Goal: Task Accomplishment & Management: Complete application form

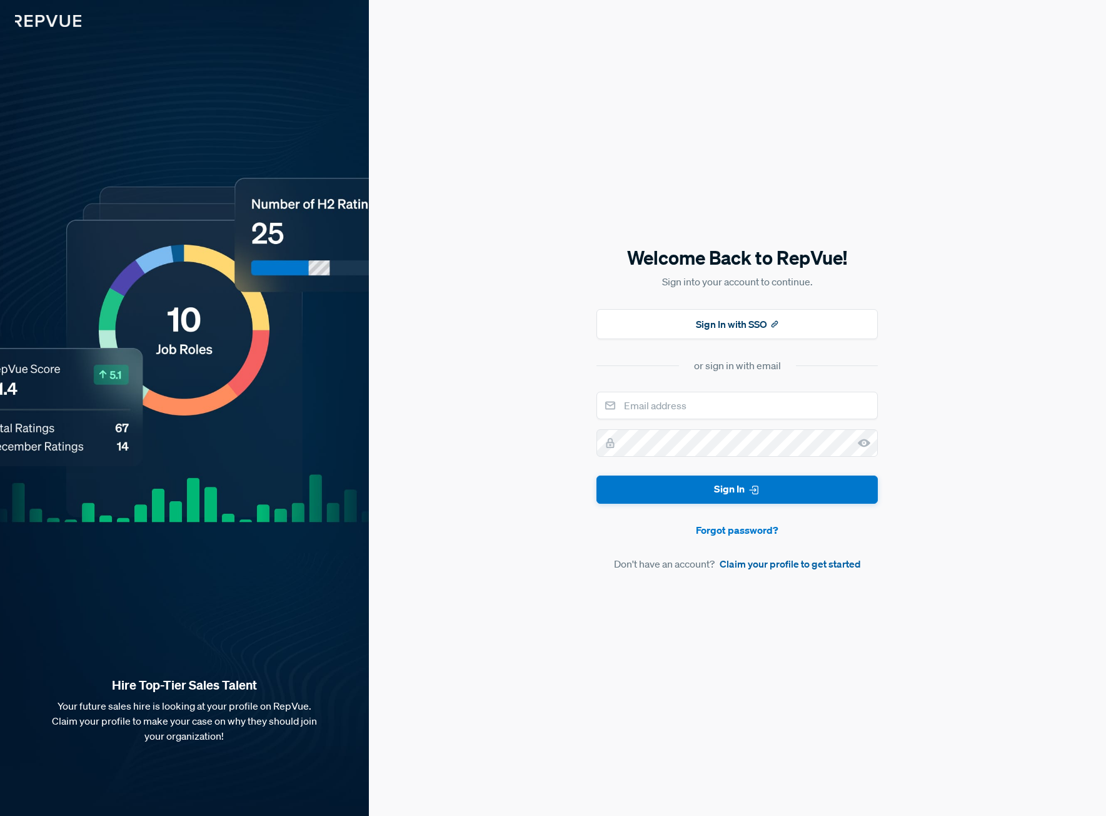
click at [851, 564] on link "Claim your profile to get started" at bounding box center [790, 563] width 141 height 15
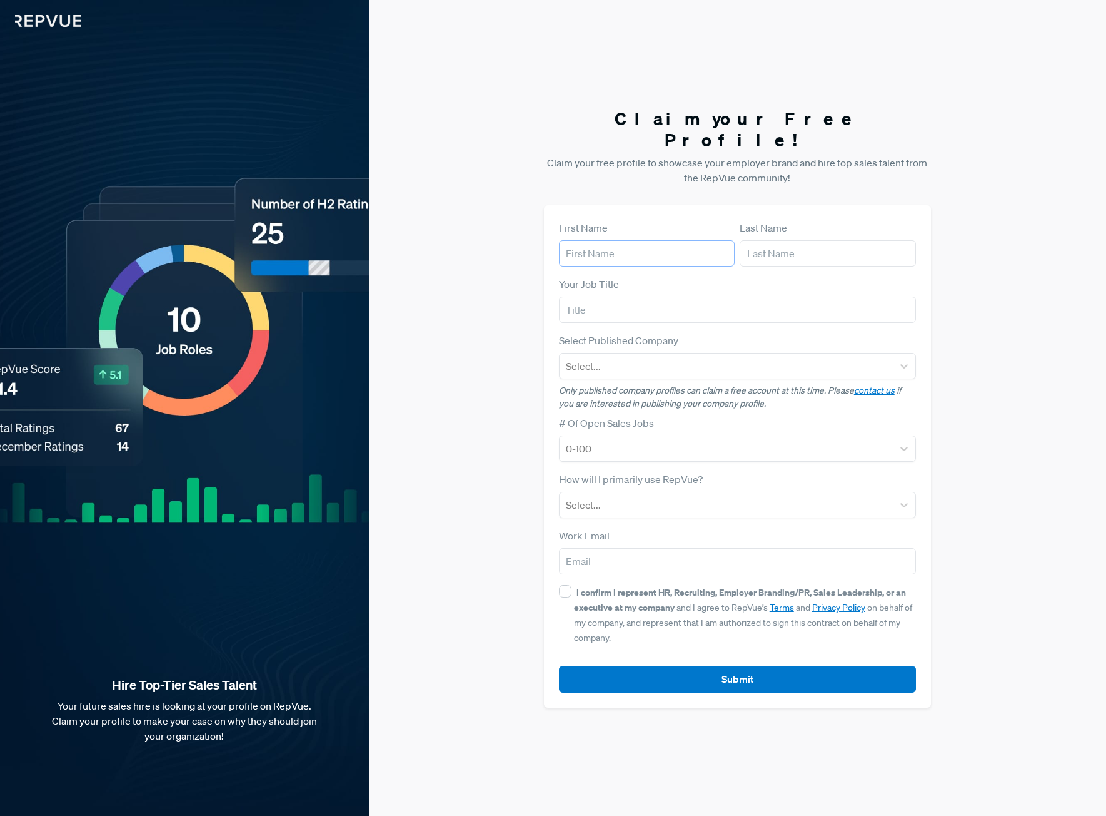
click at [689, 240] on input "text" at bounding box center [647, 253] width 176 height 26
type input "[PERSON_NAME]"
type input "[EMAIL_ADDRESS][DOMAIN_NAME]"
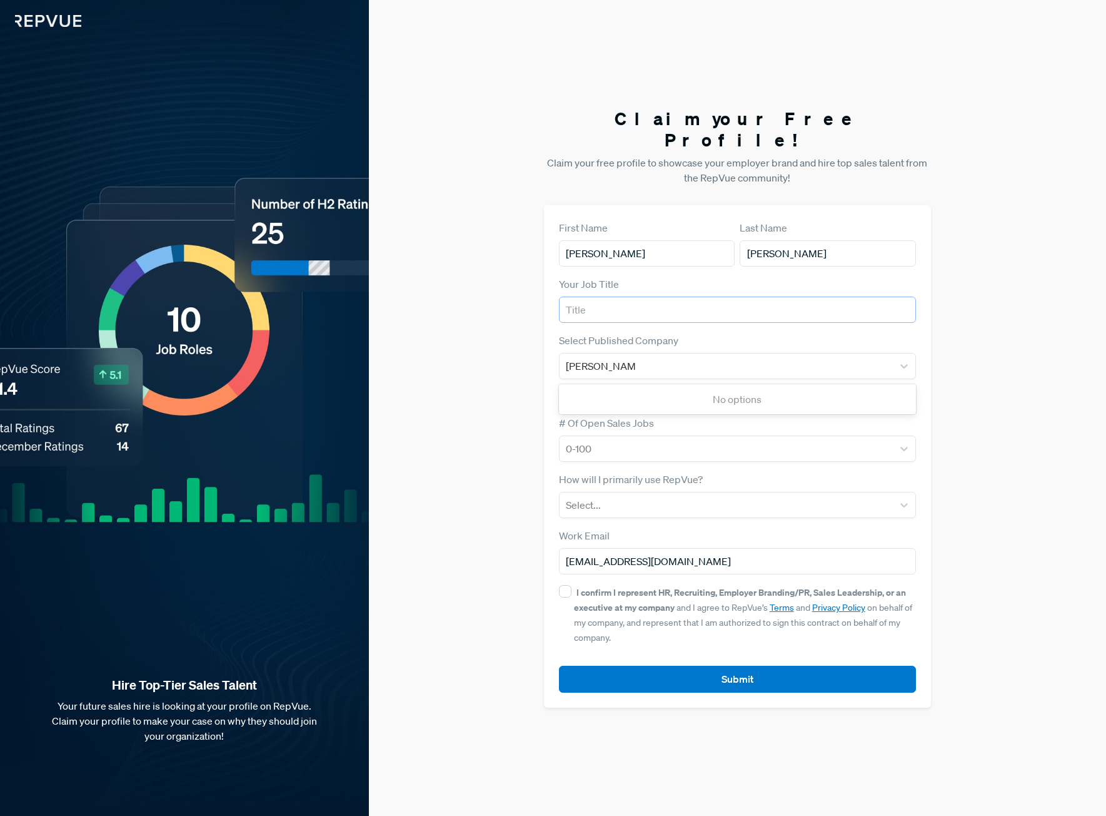
click at [630, 300] on input "text" at bounding box center [737, 309] width 357 height 26
type input "Chief Product Officer"
click at [695, 359] on div "[PERSON_NAME]" at bounding box center [726, 366] width 321 height 18
click at [614, 358] on input "[PERSON_NAME]" at bounding box center [600, 365] width 69 height 15
click at [700, 357] on div at bounding box center [726, 366] width 321 height 18
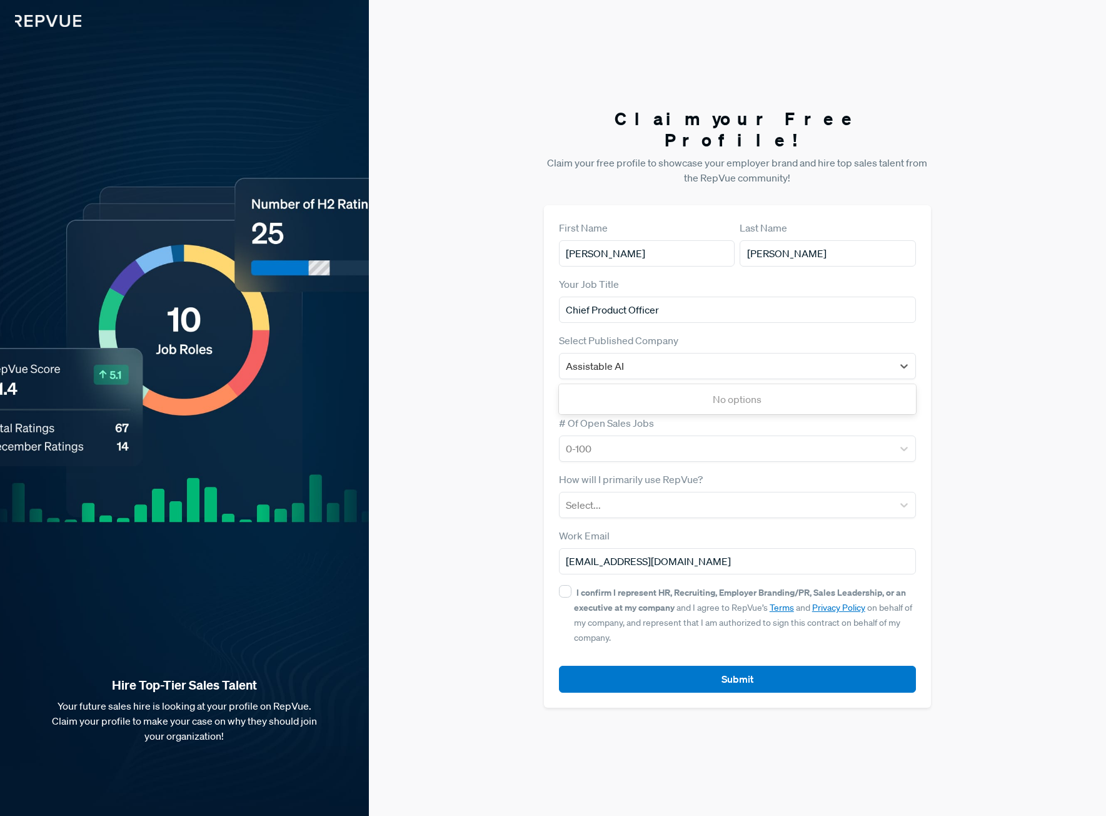
type input "Assistable AI"
click at [966, 335] on div "Claim your Free Profile! Claim your free profile to showcase your employer bran…" at bounding box center [737, 408] width 737 height 816
click at [864, 385] on link "contact us" at bounding box center [874, 390] width 41 height 11
click at [878, 385] on link "contact us" at bounding box center [874, 390] width 41 height 11
